Goal: Task Accomplishment & Management: Manage account settings

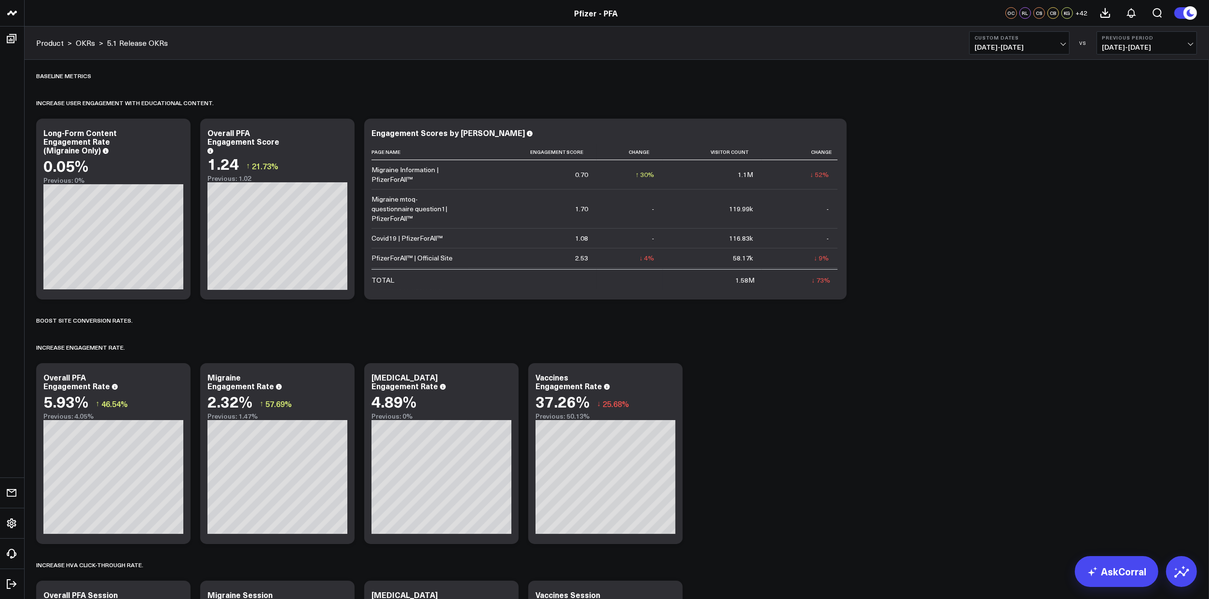
click at [859, 437] on div "Baseline metrics Increase user engagement with educational content.​ Copy link …" at bounding box center [616, 604] width 1170 height 1088
click at [941, 428] on div "Baseline metrics Increase user engagement with educational content.​ Copy link …" at bounding box center [616, 604] width 1170 height 1088
click at [938, 430] on div "Baseline metrics Increase user engagement with educational content.​ Copy link …" at bounding box center [616, 604] width 1170 height 1088
click at [736, 419] on div "Baseline metrics Increase user engagement with educational content.​ Copy link …" at bounding box center [616, 604] width 1170 height 1088
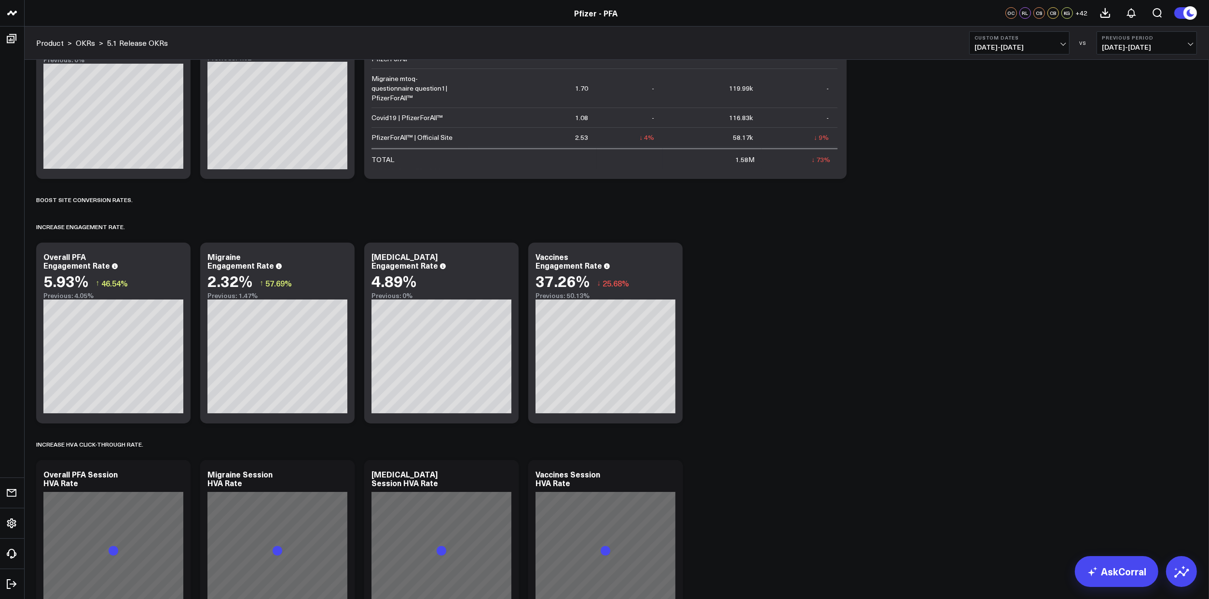
scroll to position [241, 0]
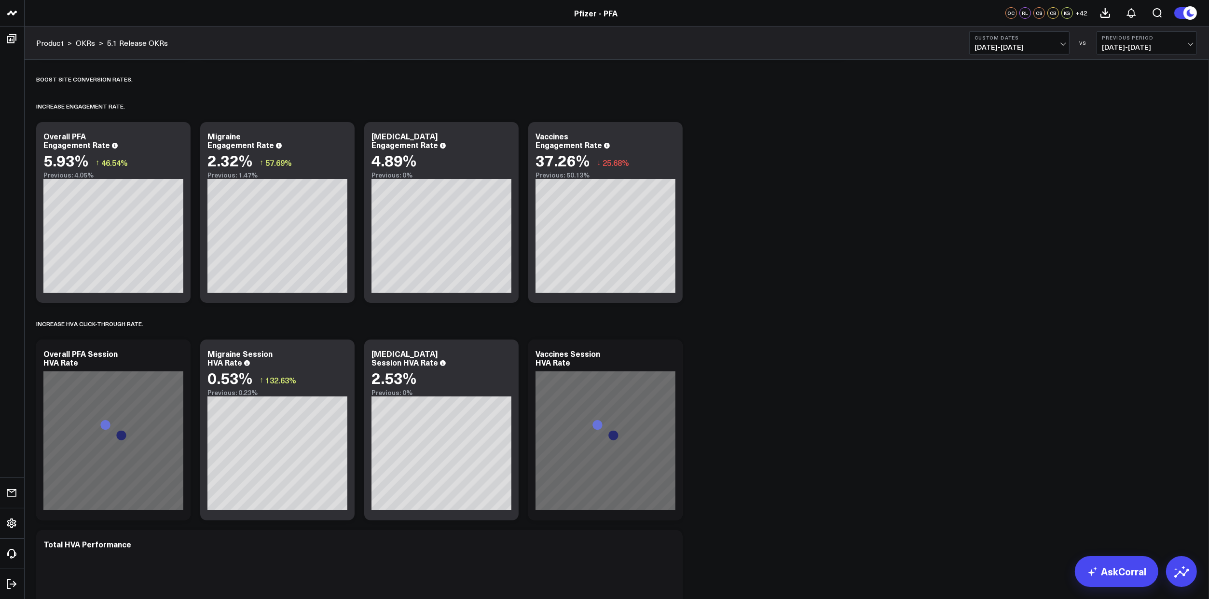
click at [803, 417] on div "Baseline metrics Increase user engagement with educational content.​ Copy link …" at bounding box center [616, 363] width 1170 height 1088
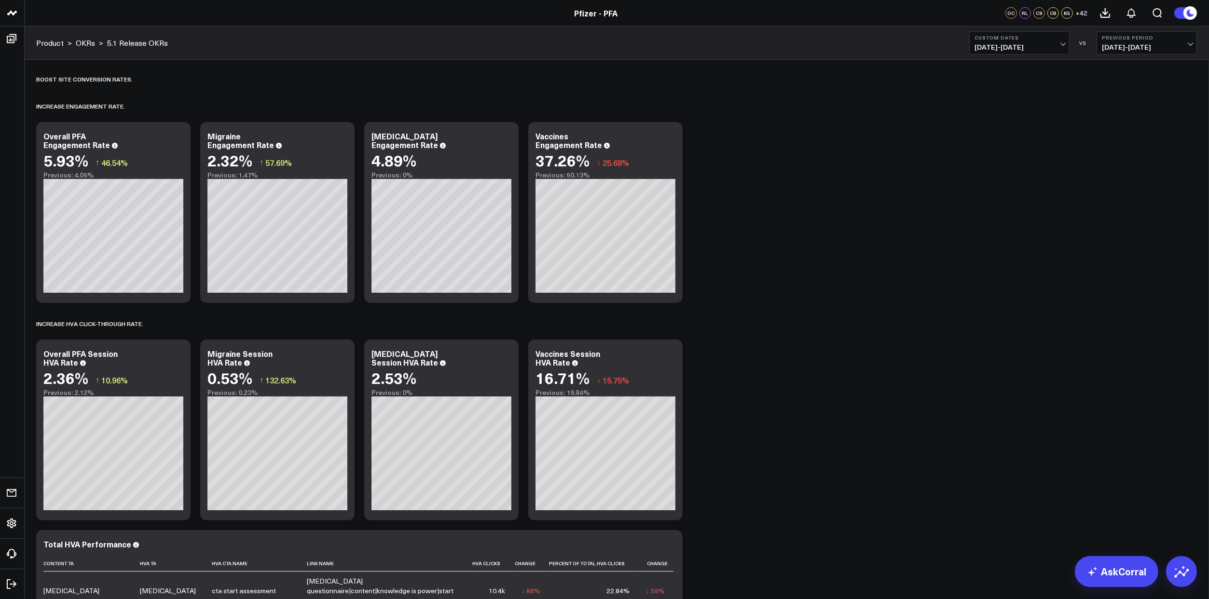
scroll to position [362, 0]
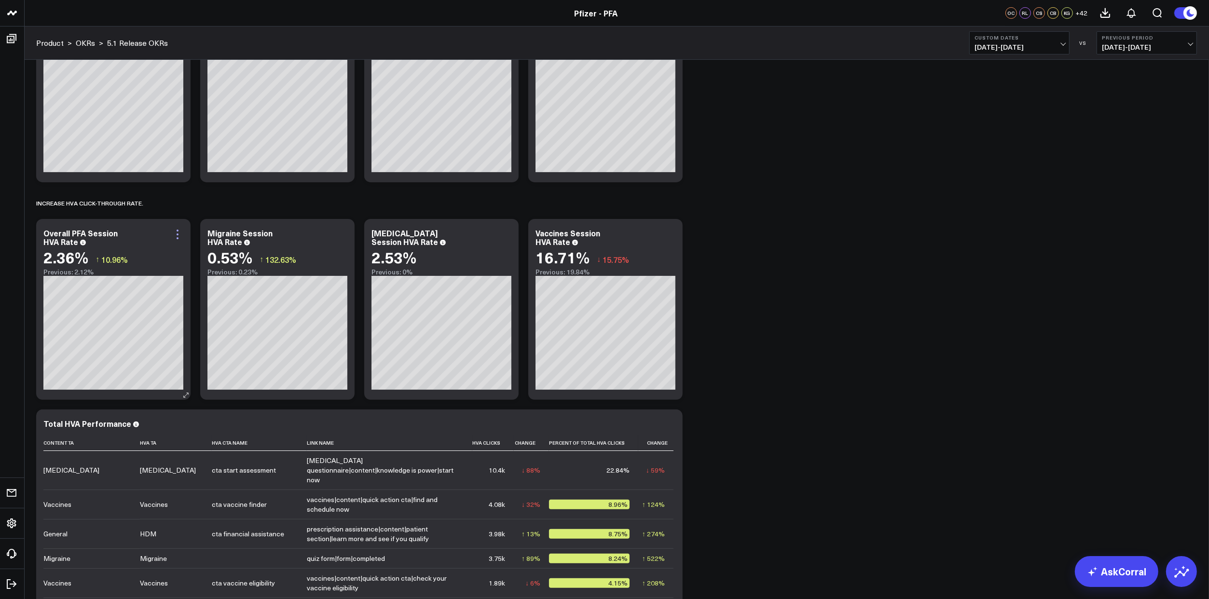
click at [177, 231] on icon at bounding box center [178, 231] width 2 height 2
click at [761, 299] on div "Baseline metrics Increase user engagement with educational content.​ Copy link …" at bounding box center [616, 242] width 1170 height 1088
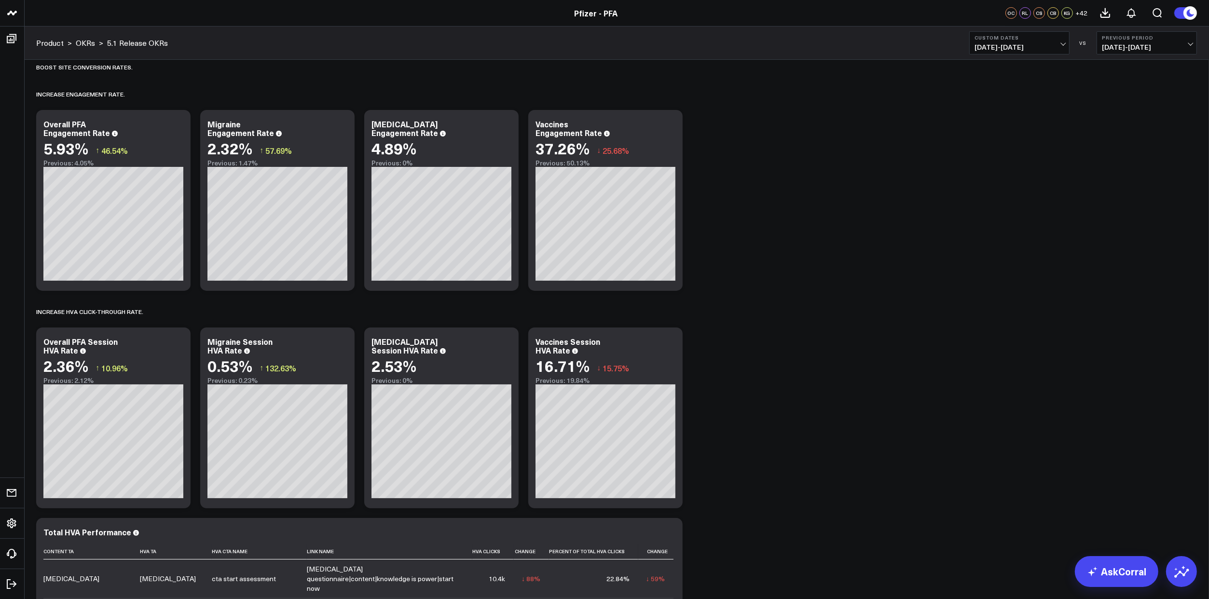
scroll to position [245, 0]
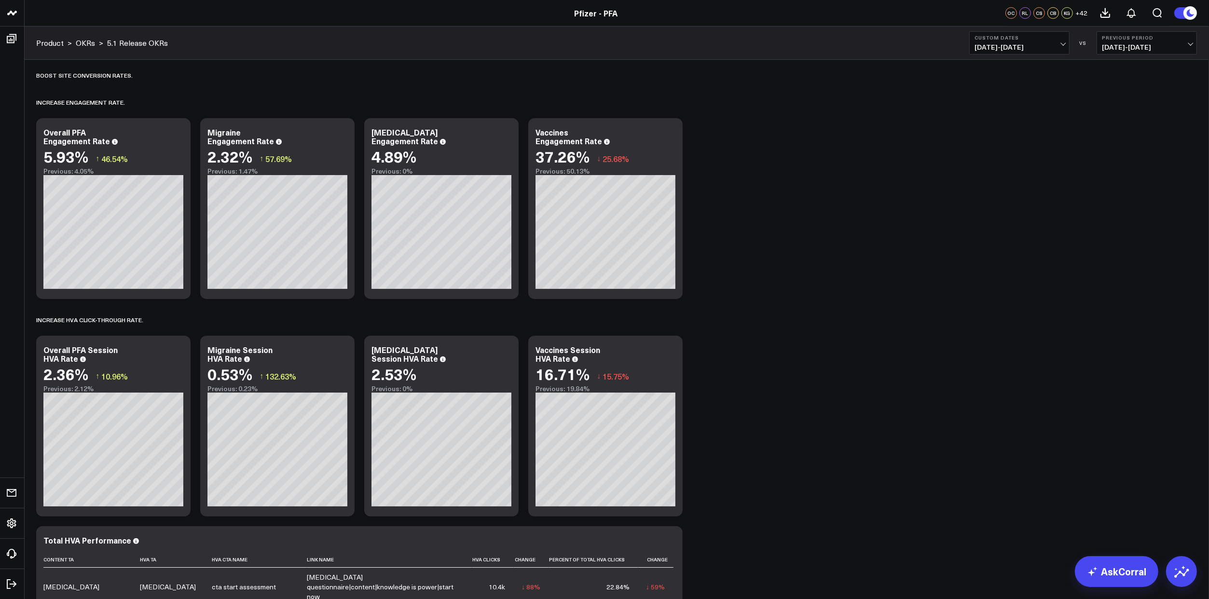
click at [797, 391] on div "Baseline metrics Increase user engagement with educational content.​ Copy link …" at bounding box center [616, 359] width 1170 height 1088
click at [719, 397] on div "Baseline metrics Increase user engagement with educational content.​ Copy link …" at bounding box center [616, 359] width 1170 height 1088
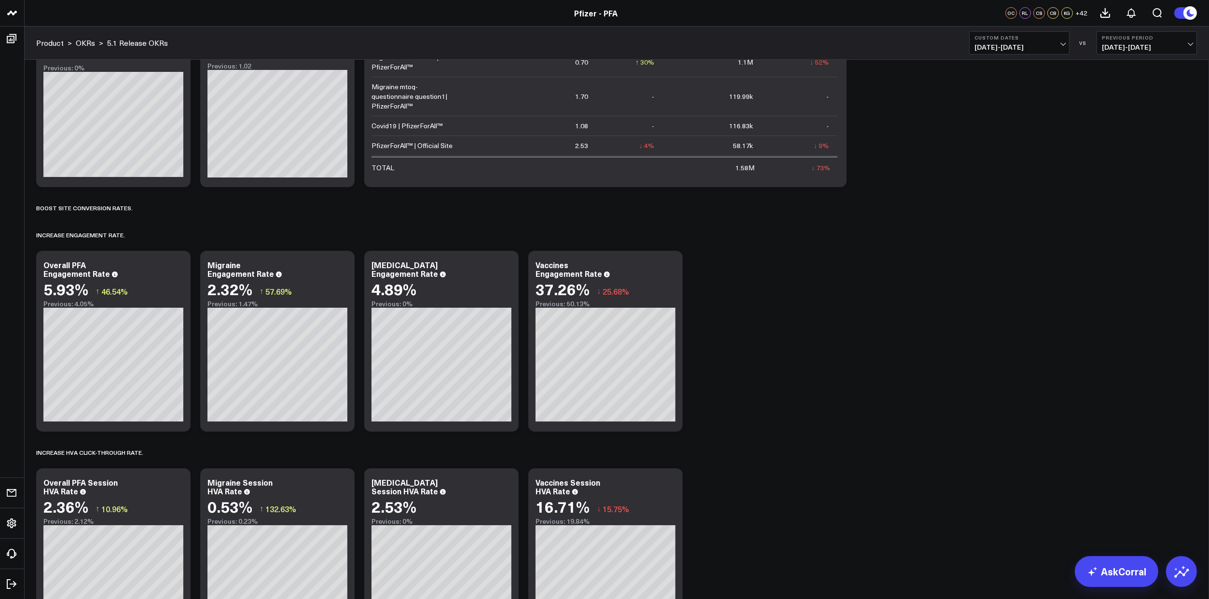
scroll to position [0, 0]
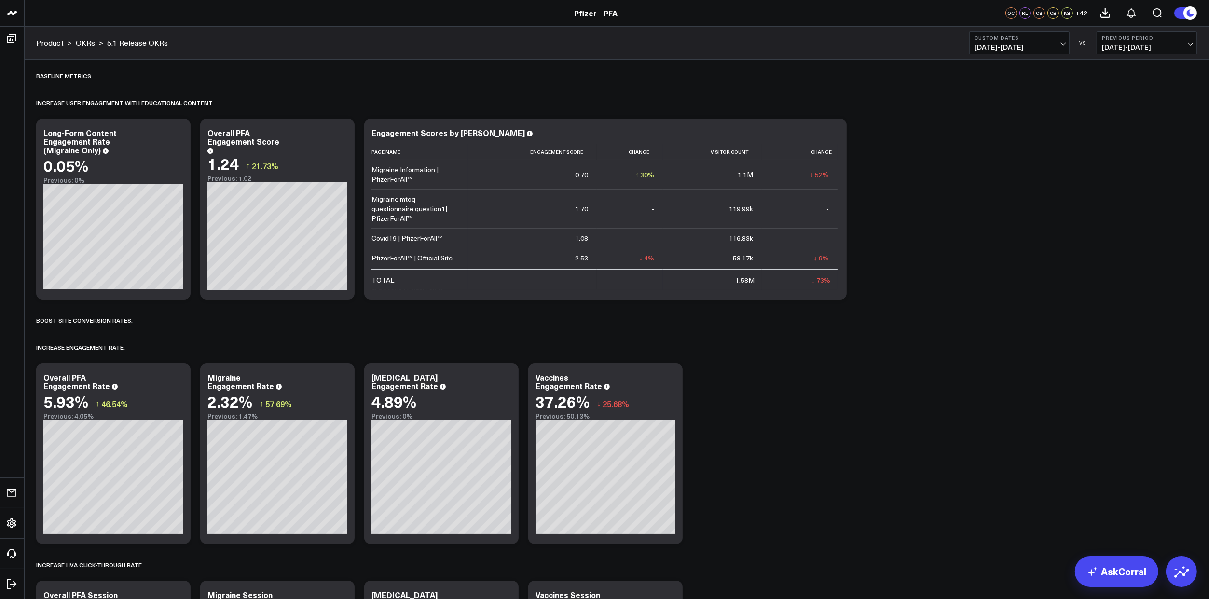
drag, startPoint x: 757, startPoint y: 403, endPoint x: 745, endPoint y: 406, distance: 12.4
click at [758, 403] on div "Baseline metrics Increase user engagement with educational content.​ Copy link …" at bounding box center [616, 604] width 1170 height 1088
click at [730, 437] on div "Baseline metrics Increase user engagement with educational content.​ Copy link …" at bounding box center [616, 604] width 1170 height 1088
click at [727, 431] on div "Baseline metrics Increase user engagement with educational content.​ Copy link …" at bounding box center [616, 604] width 1170 height 1088
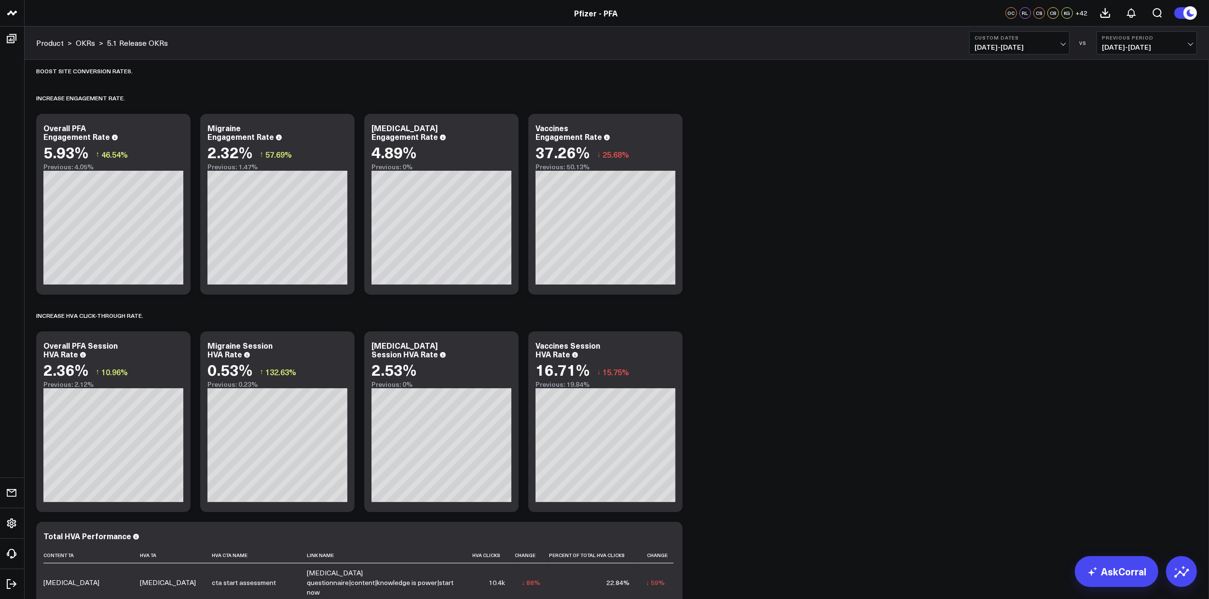
scroll to position [302, 0]
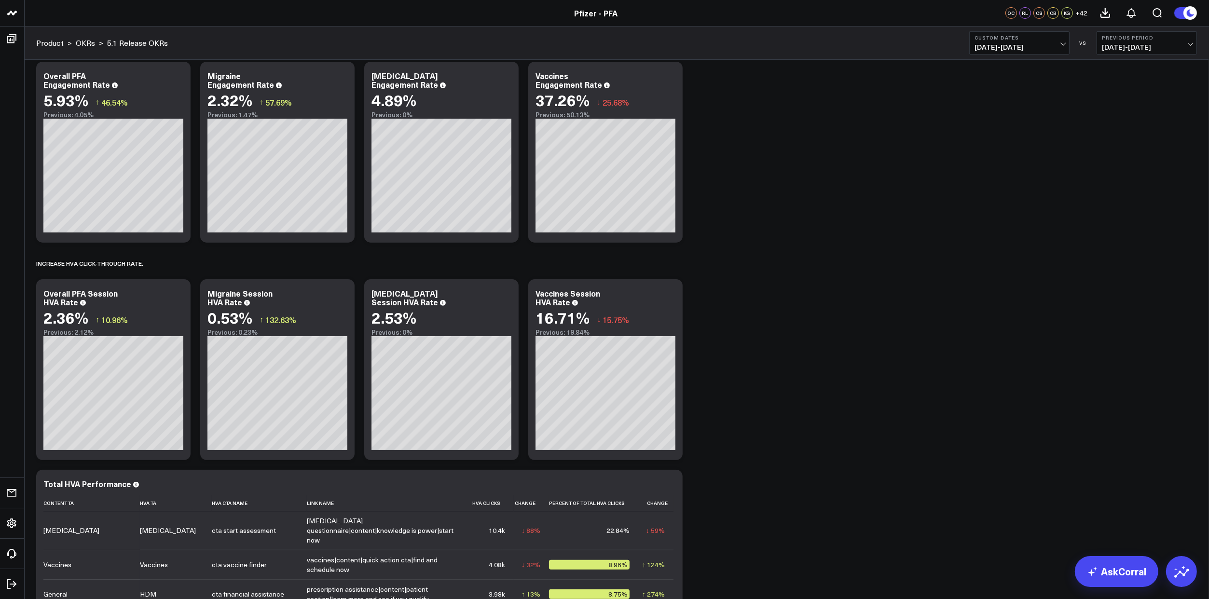
drag, startPoint x: 297, startPoint y: 46, endPoint x: 691, endPoint y: 158, distance: 409.1
click at [297, 46] on div "Product > OKRs > 5.1 Release OKRs Custom Dates [DATE] - [DATE] VS Previous Peri…" at bounding box center [616, 43] width 1185 height 33
click at [1059, 49] on span "[DATE] - [DATE]" at bounding box center [1019, 47] width 90 height 8
click at [996, 310] on link "Custom Dates" at bounding box center [1019, 308] width 99 height 18
select select "7"
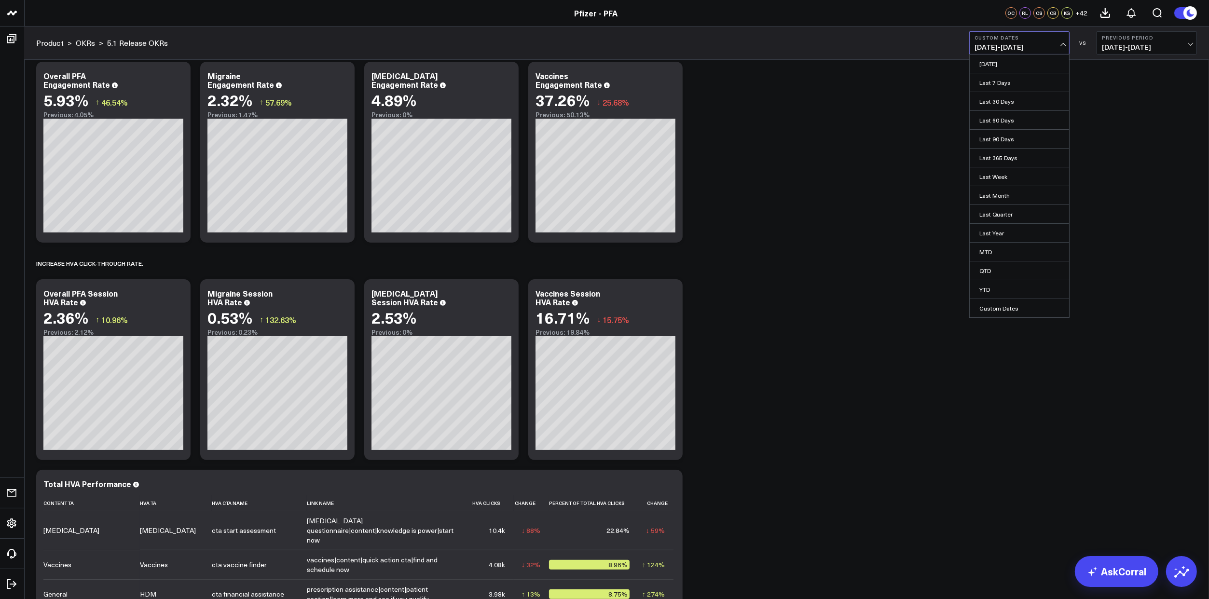
select select "2025"
click at [1084, 120] on div "1" at bounding box center [1084, 121] width 19 height 19
type input "[DATE]"
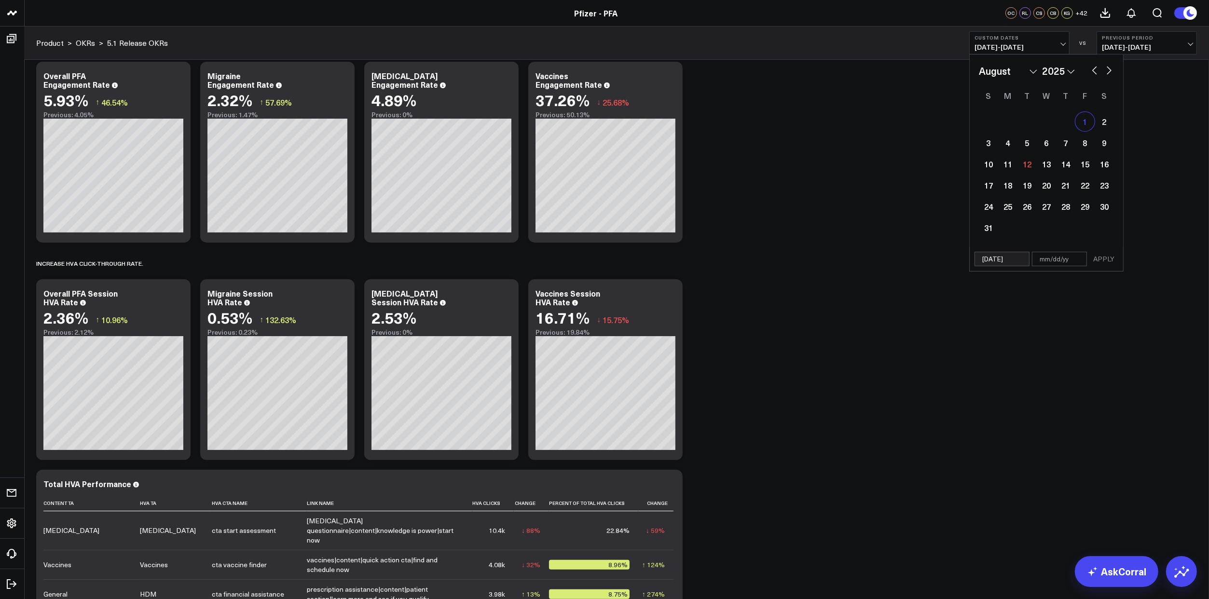
select select "7"
select select "2025"
click at [1010, 163] on div "11" at bounding box center [1007, 163] width 19 height 19
type input "[DATE]"
select select "7"
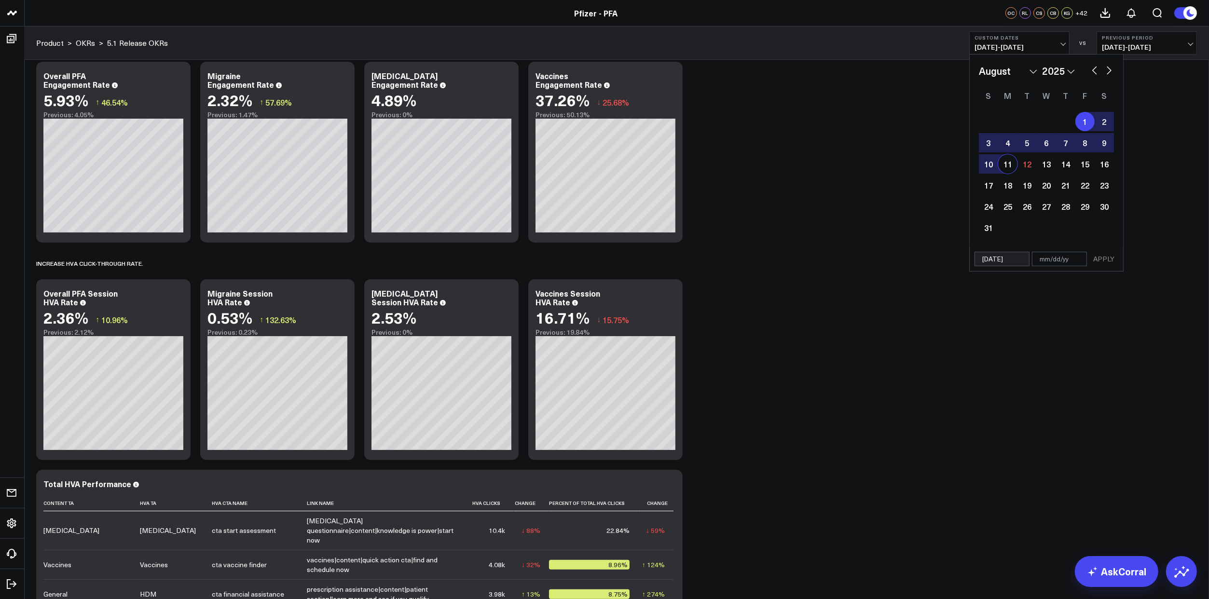
select select "2025"
click at [1100, 254] on button "APPLY" at bounding box center [1103, 259] width 29 height 14
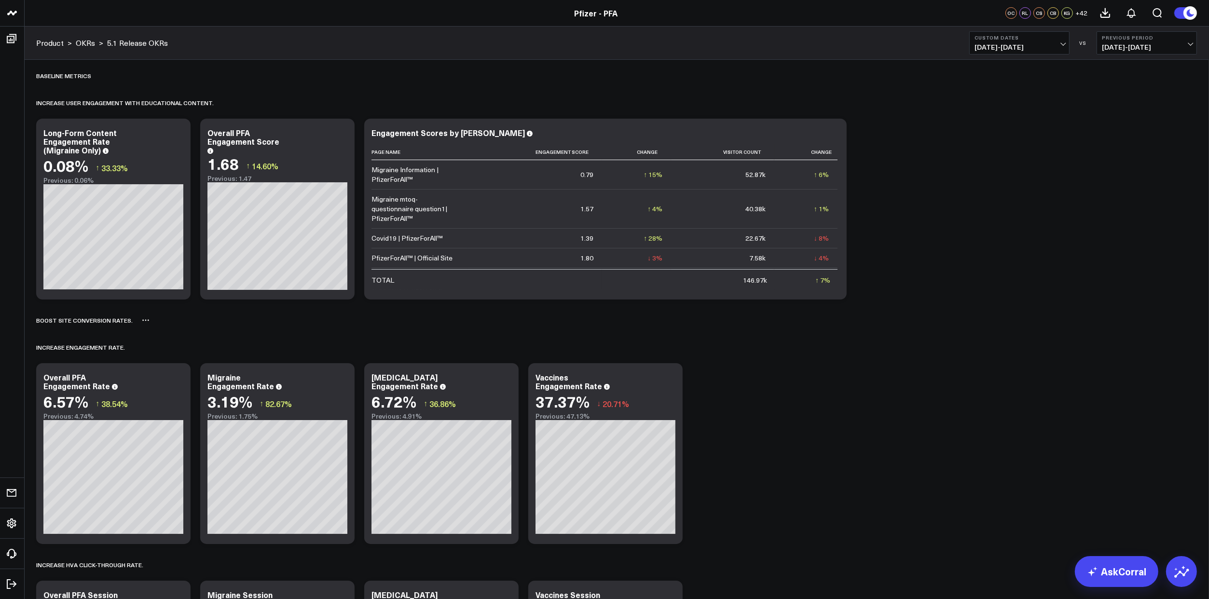
click at [282, 331] on div "Boost site conversion rates. ​" at bounding box center [616, 320] width 1161 height 22
drag, startPoint x: 310, startPoint y: 324, endPoint x: 404, endPoint y: 343, distance: 96.0
click at [310, 324] on div "Boost site conversion rates. ​" at bounding box center [616, 320] width 1161 height 22
click at [704, 436] on div "Baseline metrics Increase user engagement with educational content.​ Copy link …" at bounding box center [616, 604] width 1170 height 1088
